Goal: Task Accomplishment & Management: Use online tool/utility

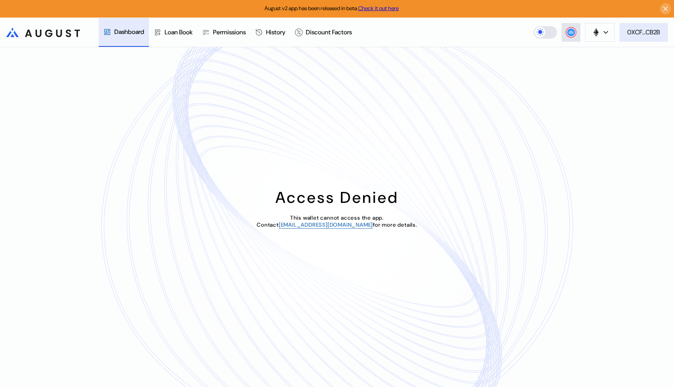
click at [643, 35] on div "0XCF...CB2B" at bounding box center [643, 32] width 33 height 8
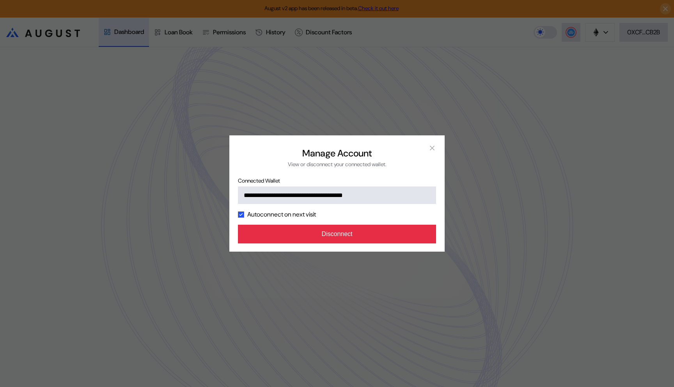
click at [385, 229] on button "Disconnect" at bounding box center [337, 234] width 198 height 19
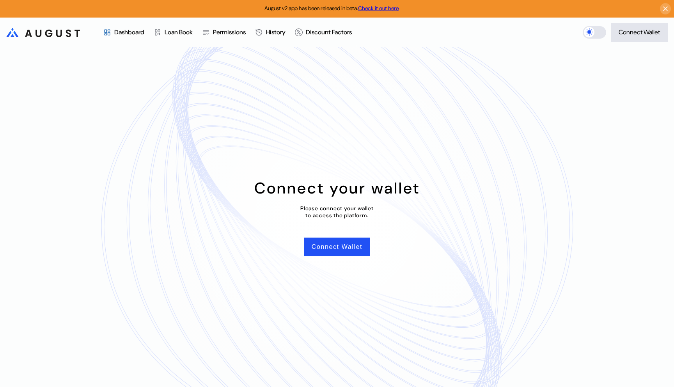
click at [632, 22] on header ".cls-1 { fill: url(#radial-gradient); } .cls-1, .cls-2 { stroke-width: 0px; } .…" at bounding box center [337, 33] width 674 height 30
click at [629, 29] on div "Connect Wallet" at bounding box center [638, 32] width 41 height 8
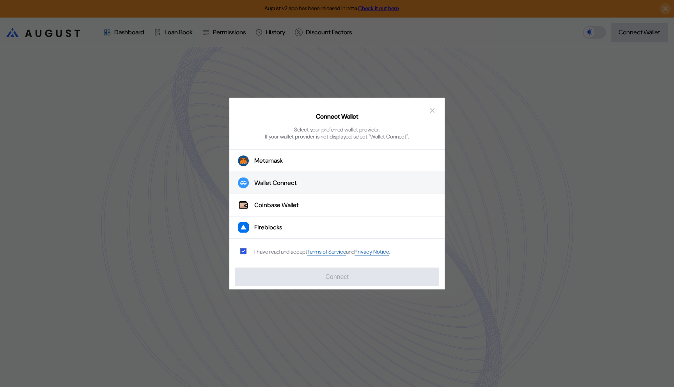
click at [279, 187] on button "Wallet Connect" at bounding box center [336, 183] width 215 height 22
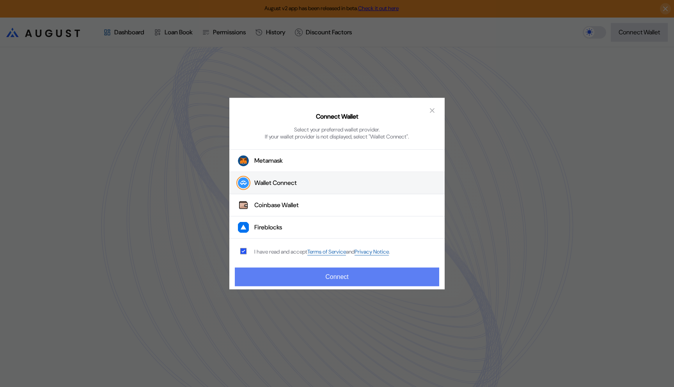
click at [279, 282] on button "Connect" at bounding box center [337, 276] width 204 height 19
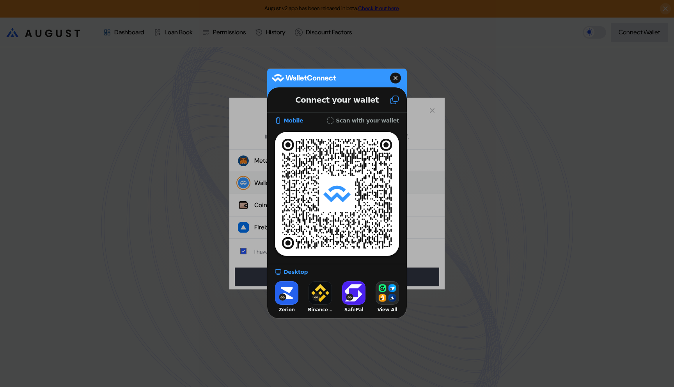
click at [397, 101] on icon at bounding box center [393, 99] width 9 height 9
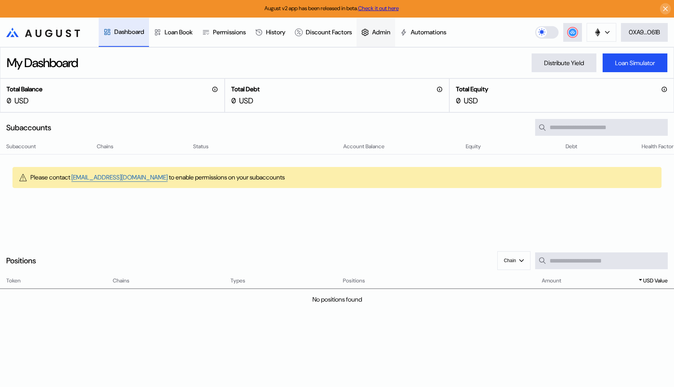
click at [385, 32] on div "Admin" at bounding box center [381, 32] width 18 height 8
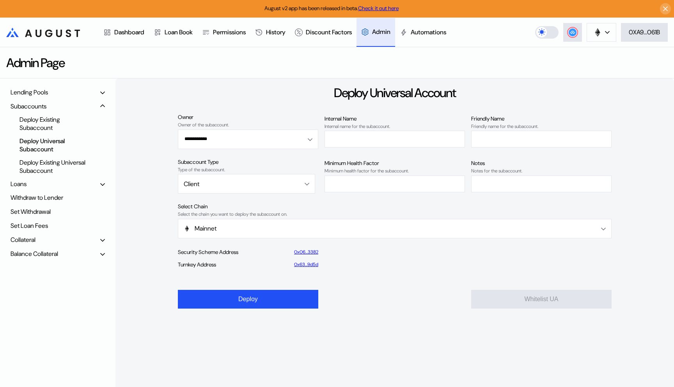
click at [45, 254] on div "Balance Collateral" at bounding box center [35, 253] width 48 height 8
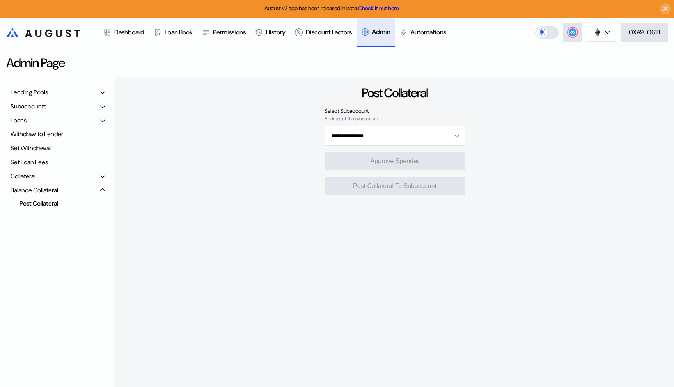
click at [36, 96] on div "Lending Pools" at bounding box center [29, 92] width 37 height 8
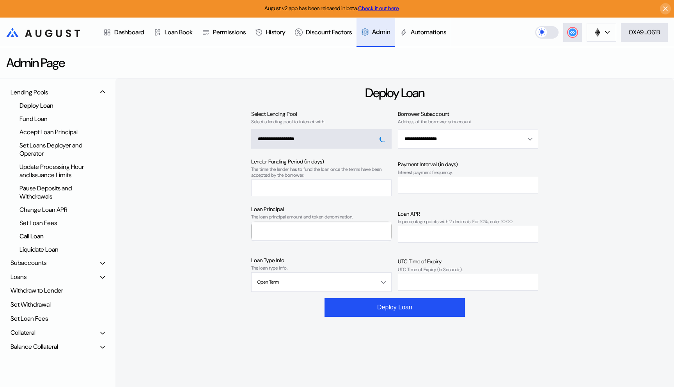
click at [29, 238] on div "Call Loan" at bounding box center [55, 236] width 78 height 11
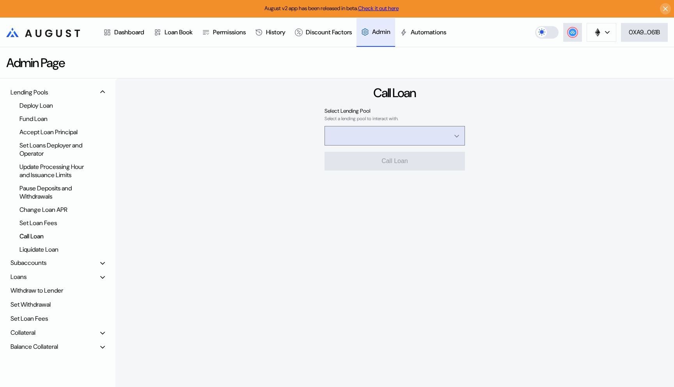
click at [341, 132] on input "Open menu" at bounding box center [390, 135] width 120 height 19
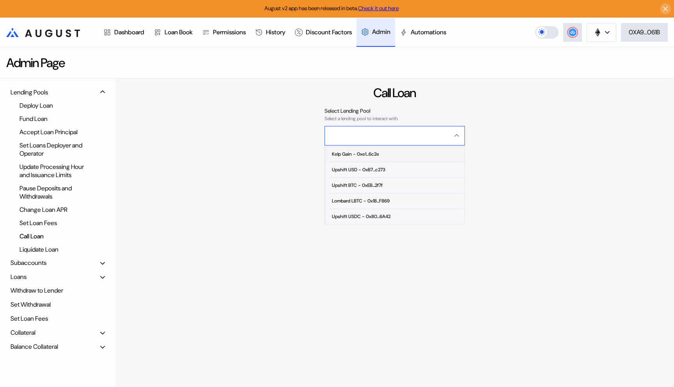
click at [343, 154] on div "Kelp Gain - 0xe1...6c2e" at bounding box center [355, 153] width 47 height 5
type input "**********"
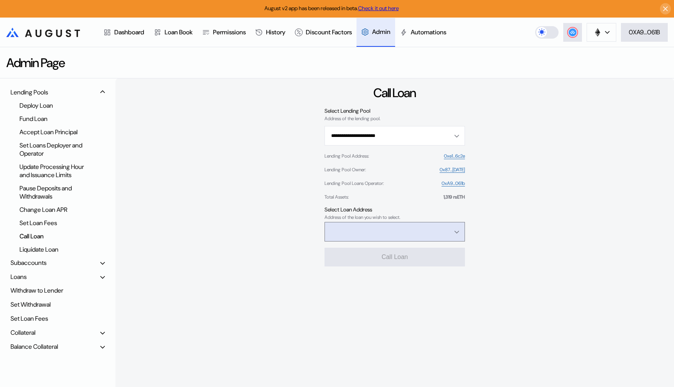
click at [353, 235] on input "Open menu" at bounding box center [390, 231] width 120 height 19
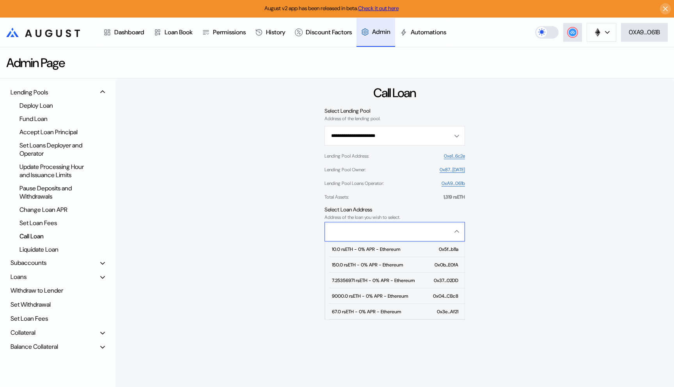
scroll to position [16, 0]
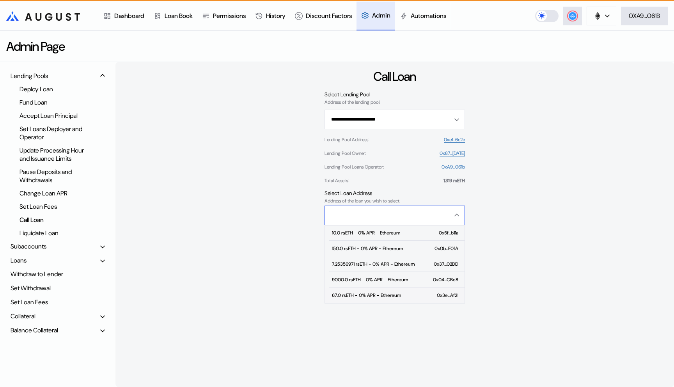
click at [354, 292] on div "67.0 rsETH - 0% APR - Ethereum" at bounding box center [366, 294] width 69 height 5
type input "**********"
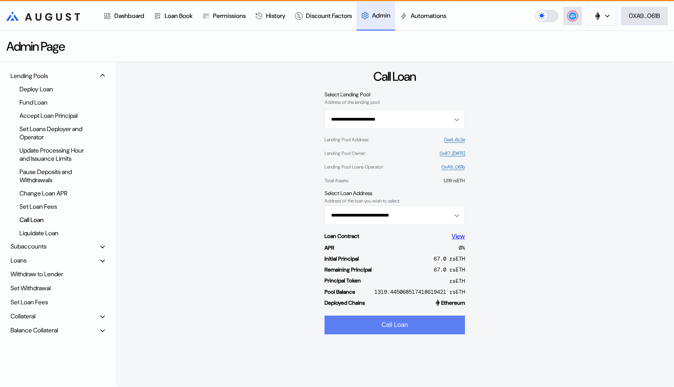
click at [388, 327] on button "Call Loan" at bounding box center [394, 324] width 140 height 19
